Goal: Task Accomplishment & Management: Use online tool/utility

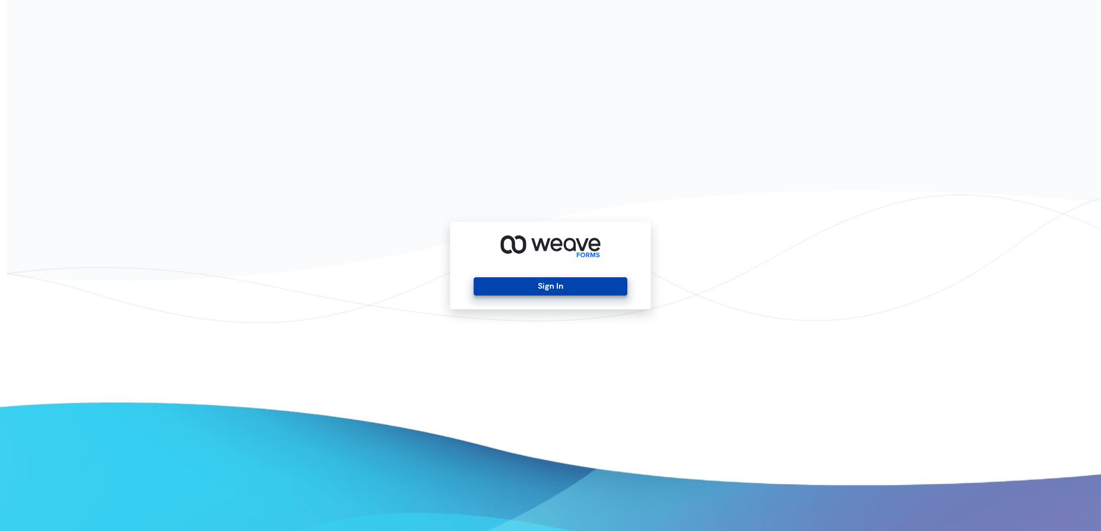
click at [519, 279] on button "Sign In" at bounding box center [549, 286] width 153 height 18
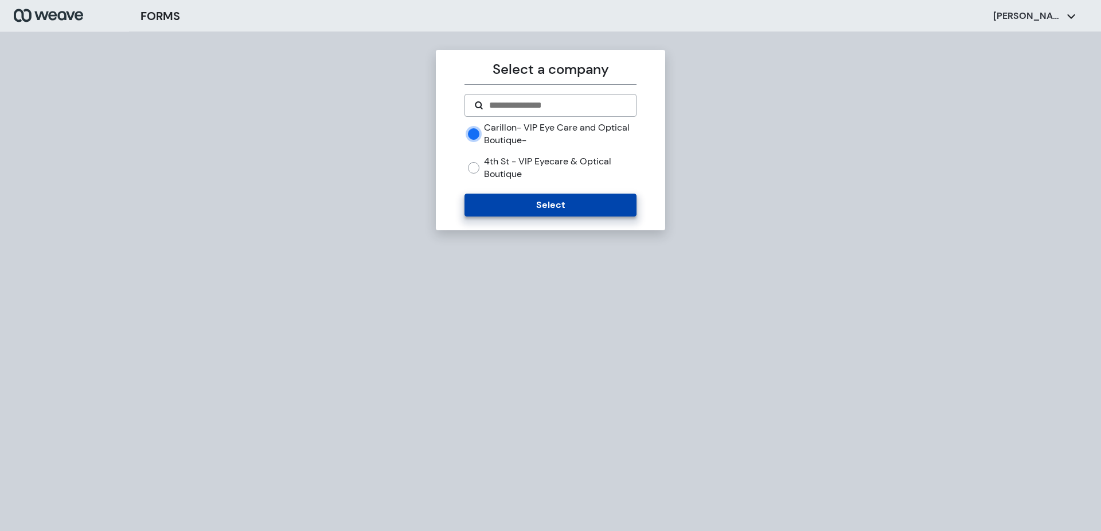
click at [532, 202] on button "Select" at bounding box center [549, 205] width 171 height 23
